Goal: Information Seeking & Learning: Learn about a topic

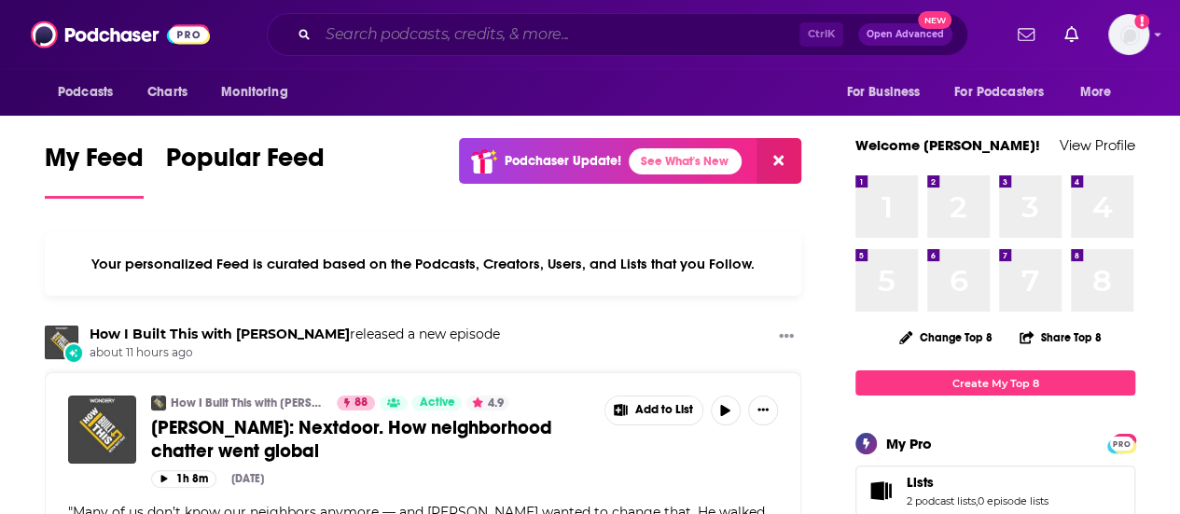
click at [548, 24] on input "Search podcasts, credits, & more..." at bounding box center [558, 35] width 481 height 30
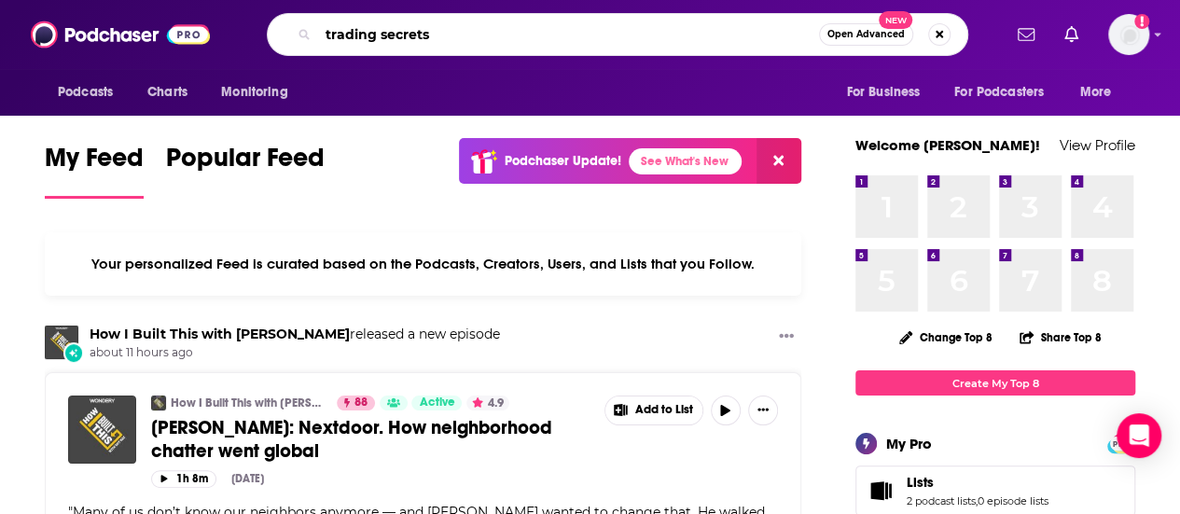
type input "trading secrets"
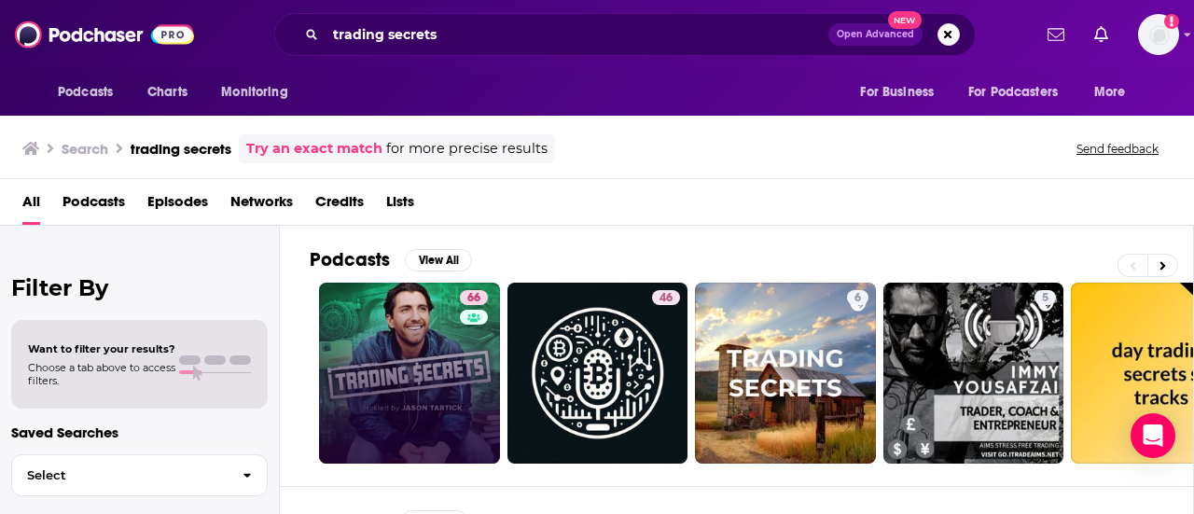
click at [368, 367] on link "66" at bounding box center [409, 373] width 181 height 181
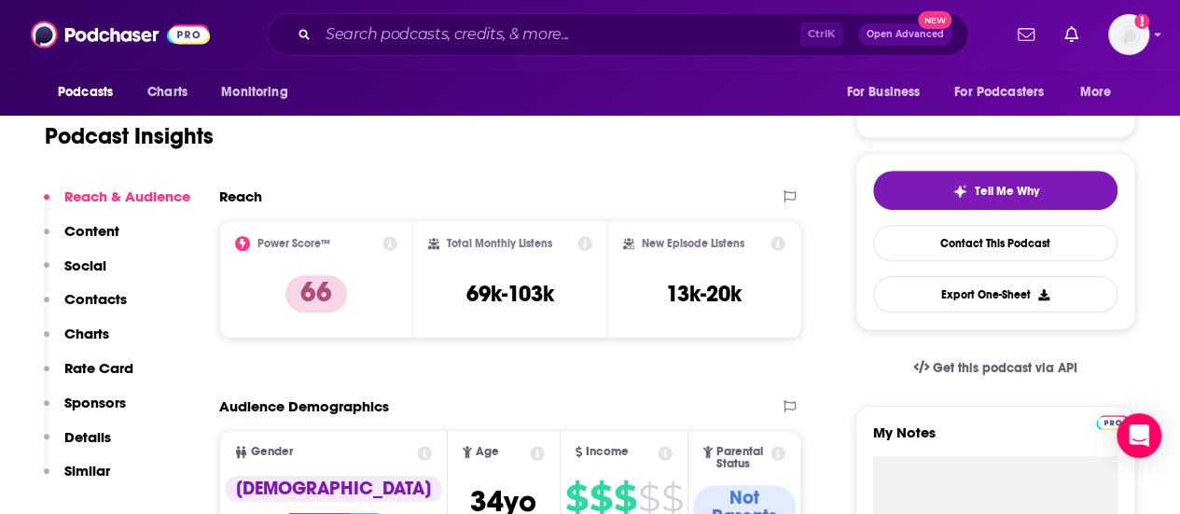
scroll to position [373, 0]
